Goal: Information Seeking & Learning: Learn about a topic

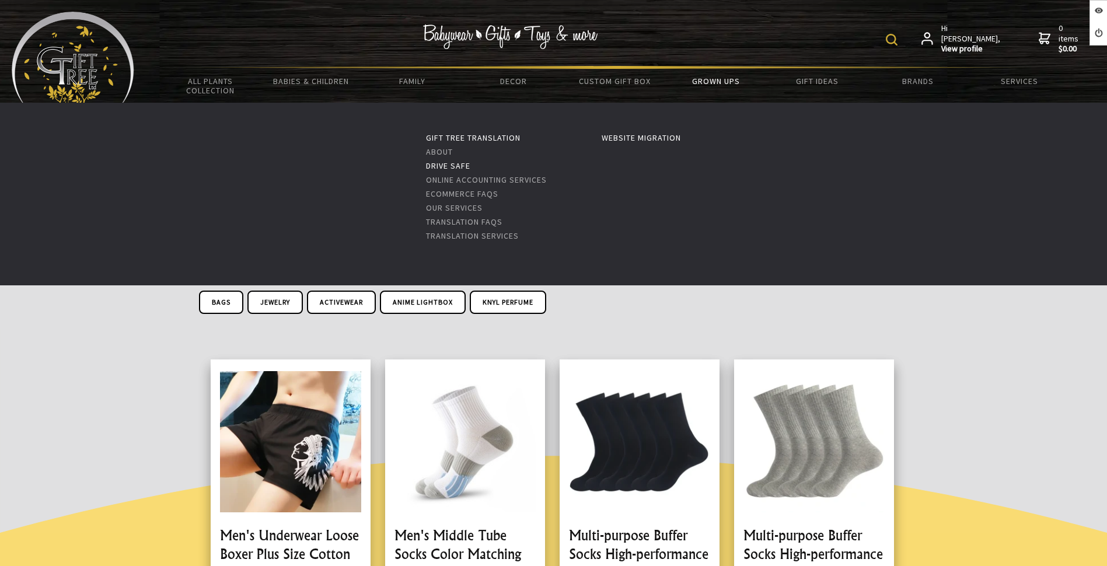
click at [446, 163] on link "Drive Safe" at bounding box center [448, 166] width 44 height 11
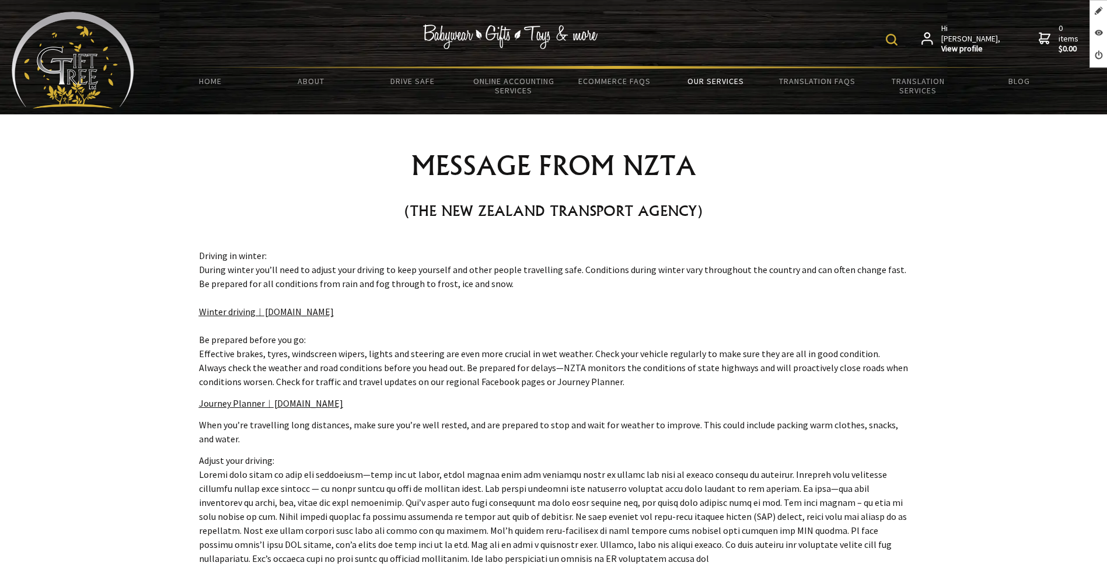
click at [708, 79] on link "Our Services" at bounding box center [715, 81] width 101 height 25
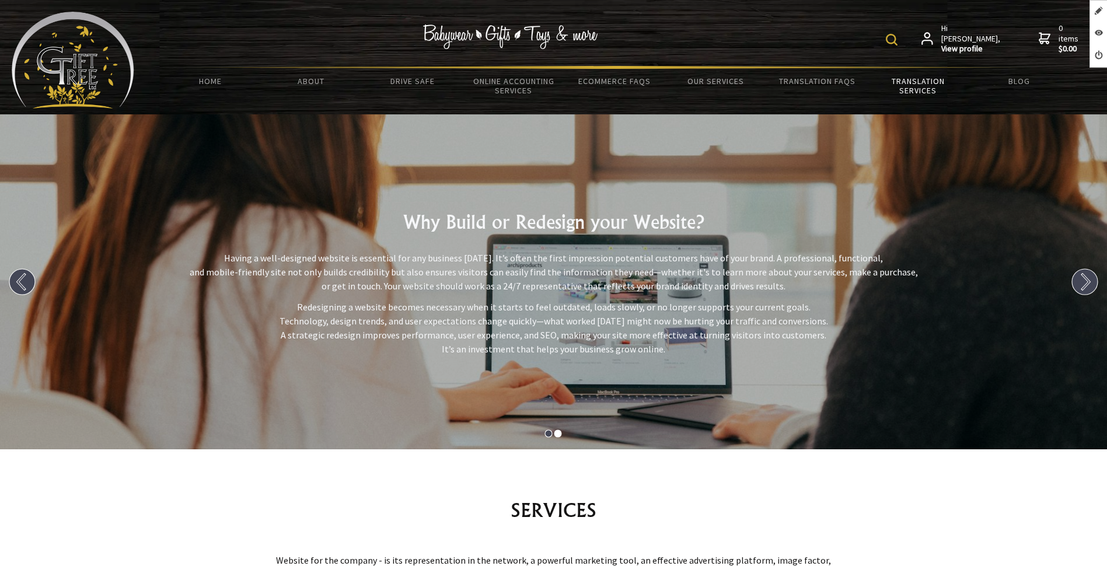
click at [910, 86] on link "Translation Services" at bounding box center [918, 86] width 101 height 34
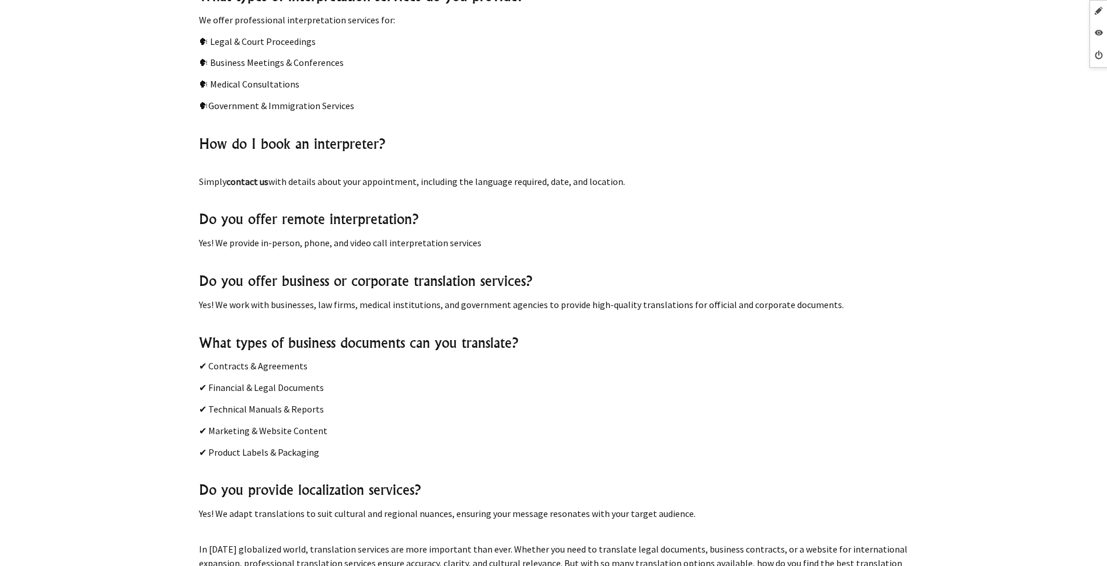
scroll to position [2802, 0]
